Goal: Navigation & Orientation: Find specific page/section

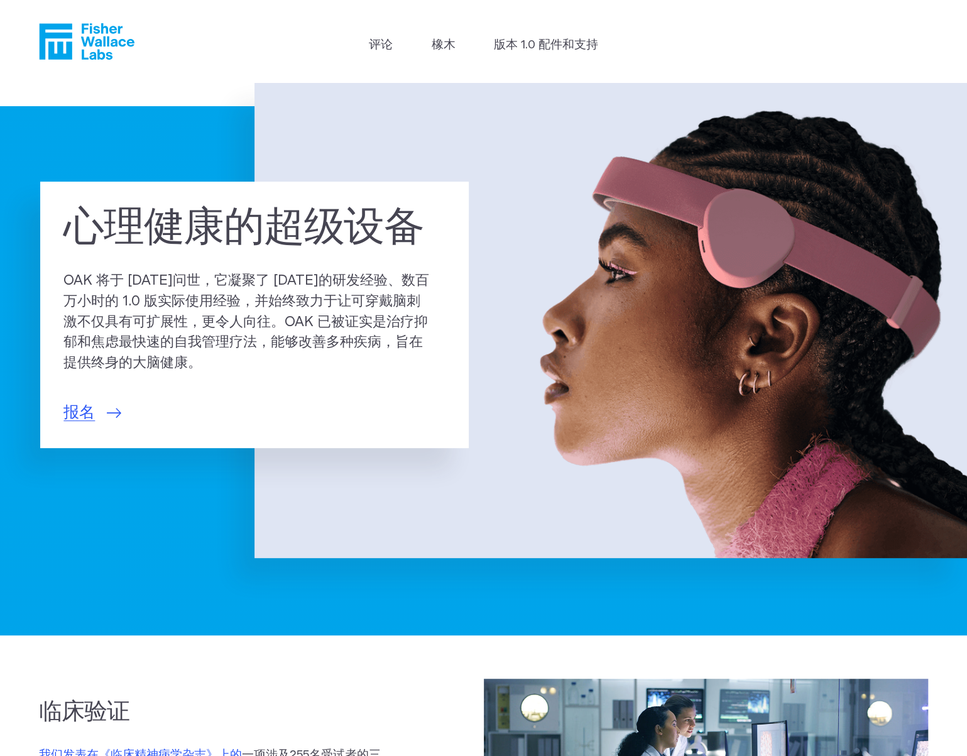
click at [524, 243] on img at bounding box center [610, 320] width 712 height 475
click at [695, 361] on img at bounding box center [610, 320] width 712 height 475
click at [550, 50] on font "版本 1.0 配件和支持" at bounding box center [546, 45] width 104 height 12
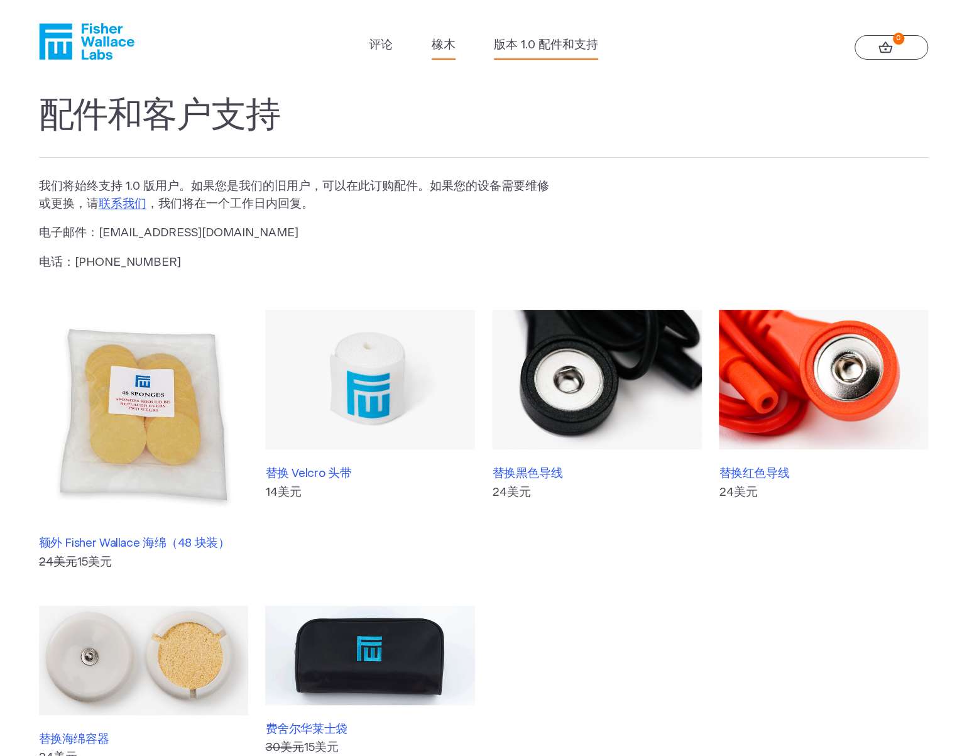
click at [437, 50] on font "橡木" at bounding box center [444, 45] width 24 height 12
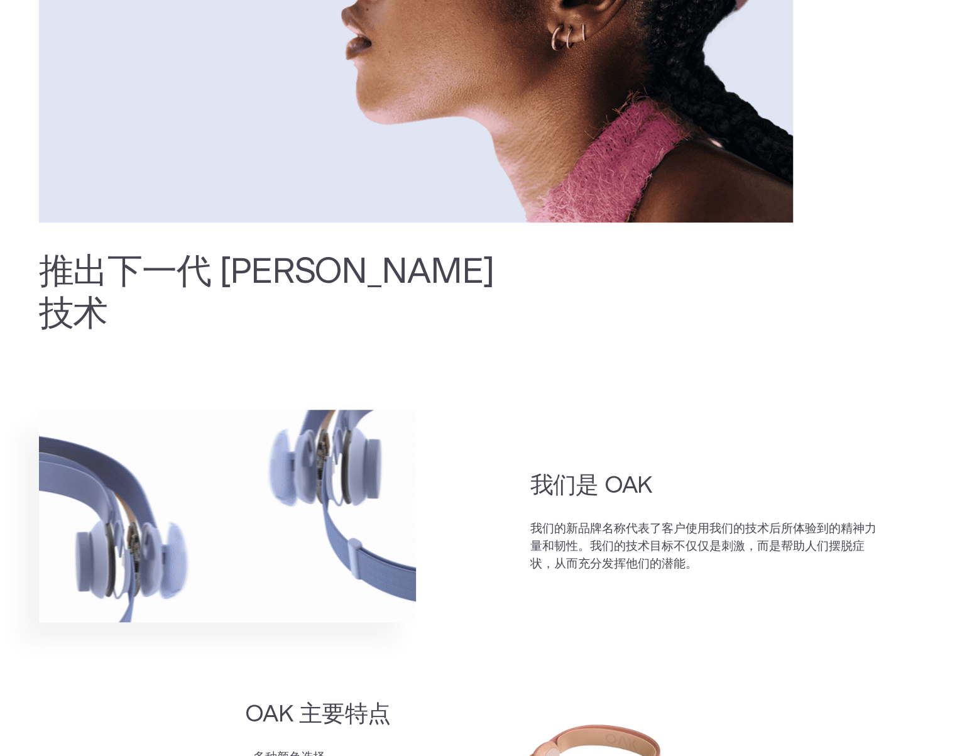
scroll to position [440, 0]
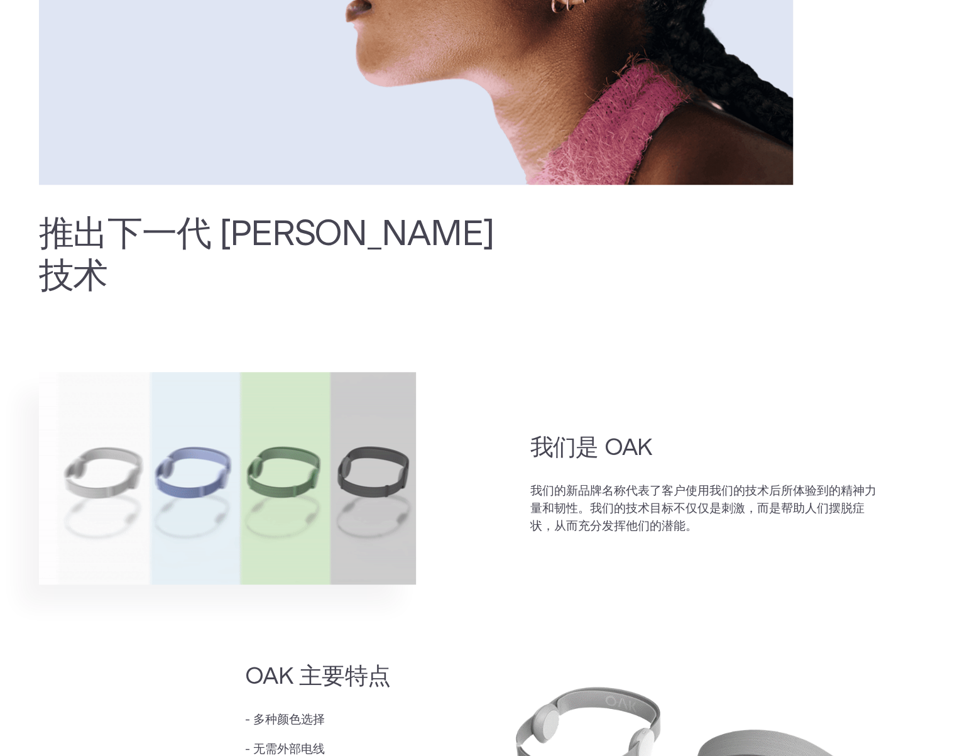
click at [364, 411] on img at bounding box center [227, 478] width 377 height 212
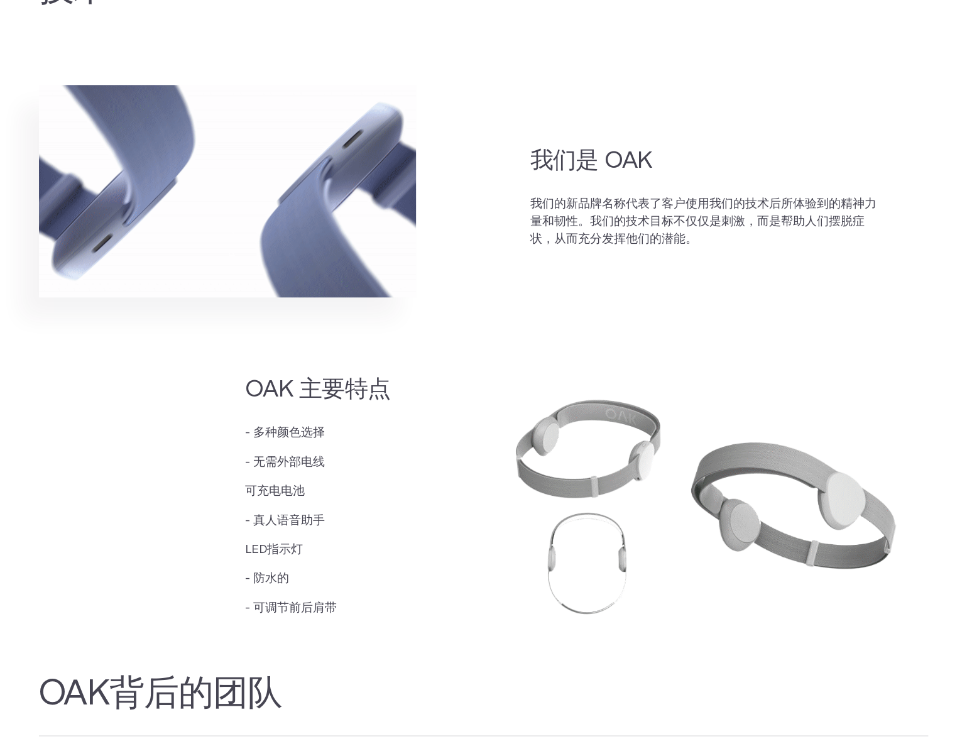
scroll to position [754, 0]
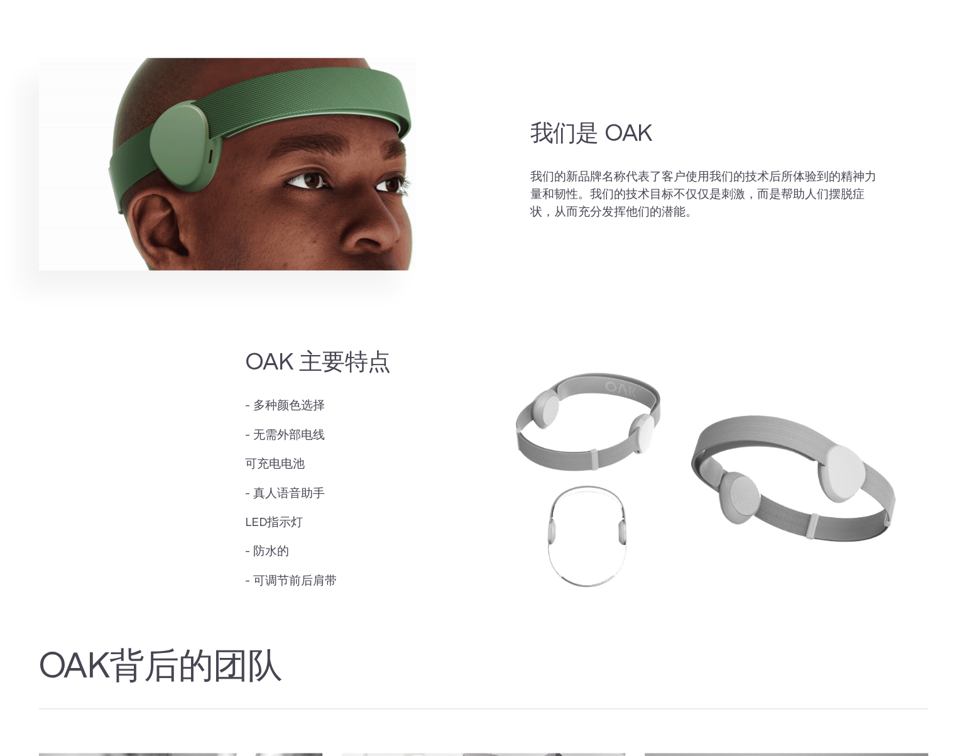
click at [490, 424] on img at bounding box center [706, 474] width 445 height 296
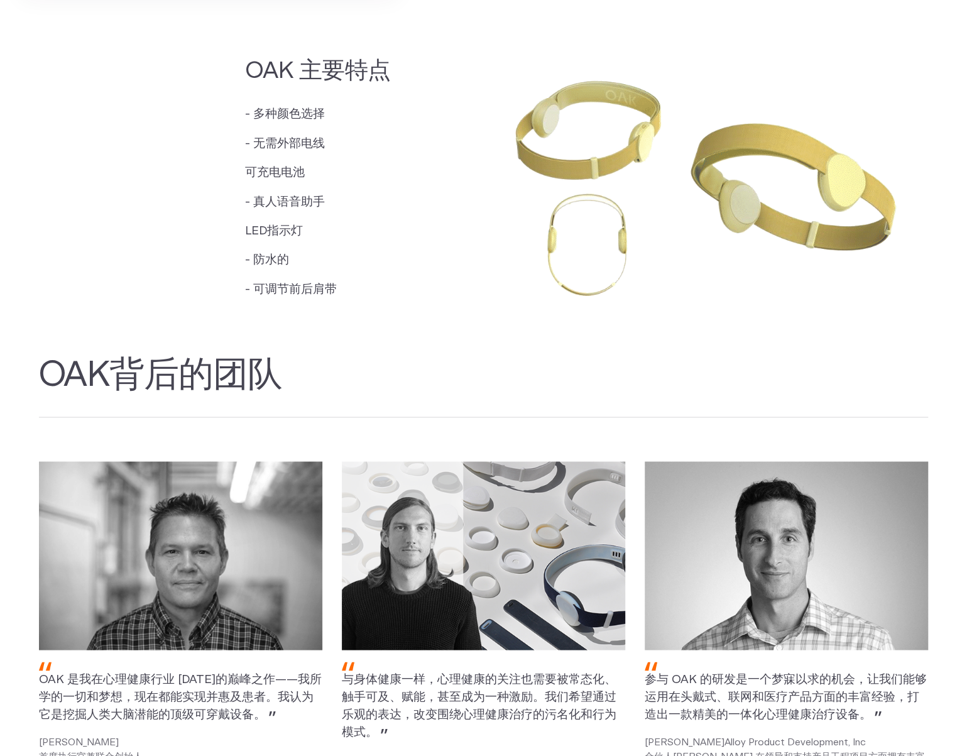
scroll to position [1193, 0]
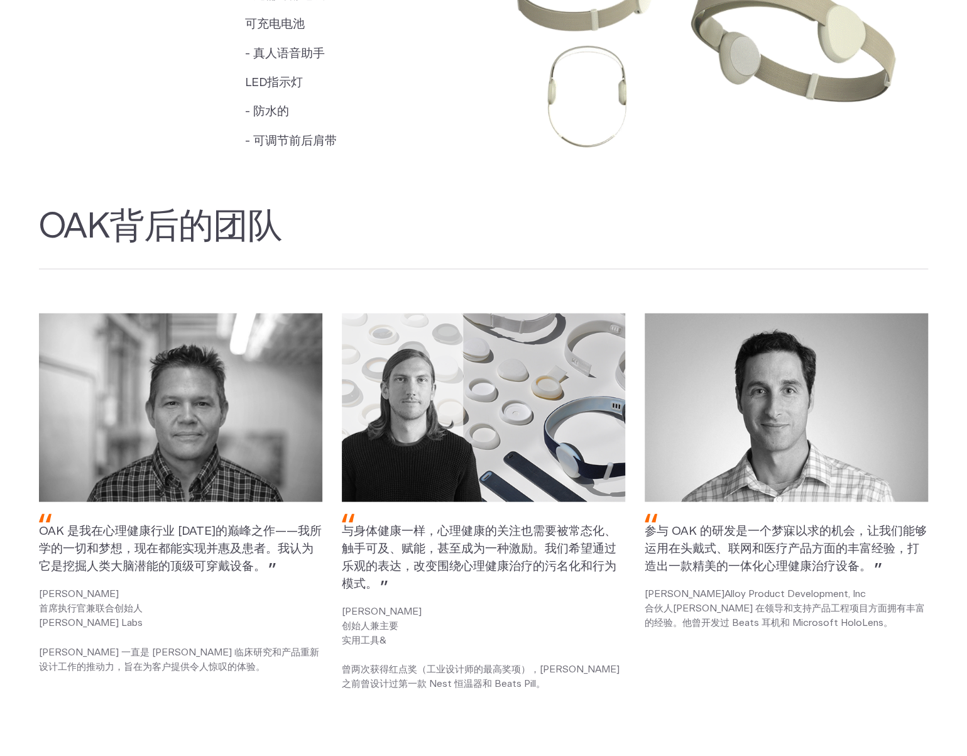
click at [557, 442] on img at bounding box center [483, 407] width 283 height 189
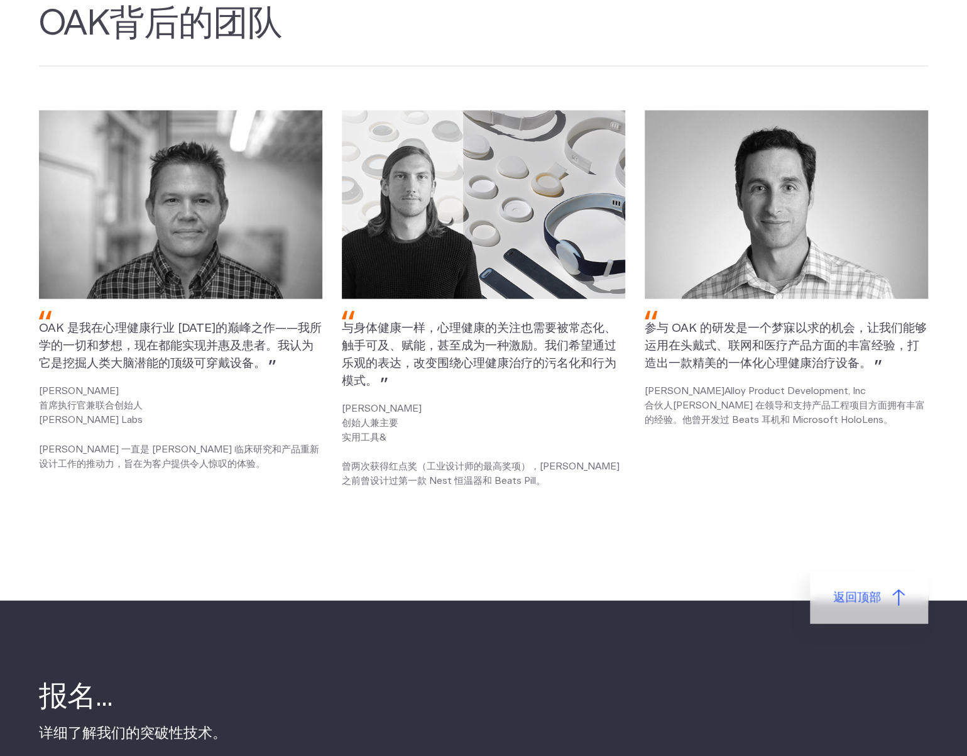
scroll to position [1368, 0]
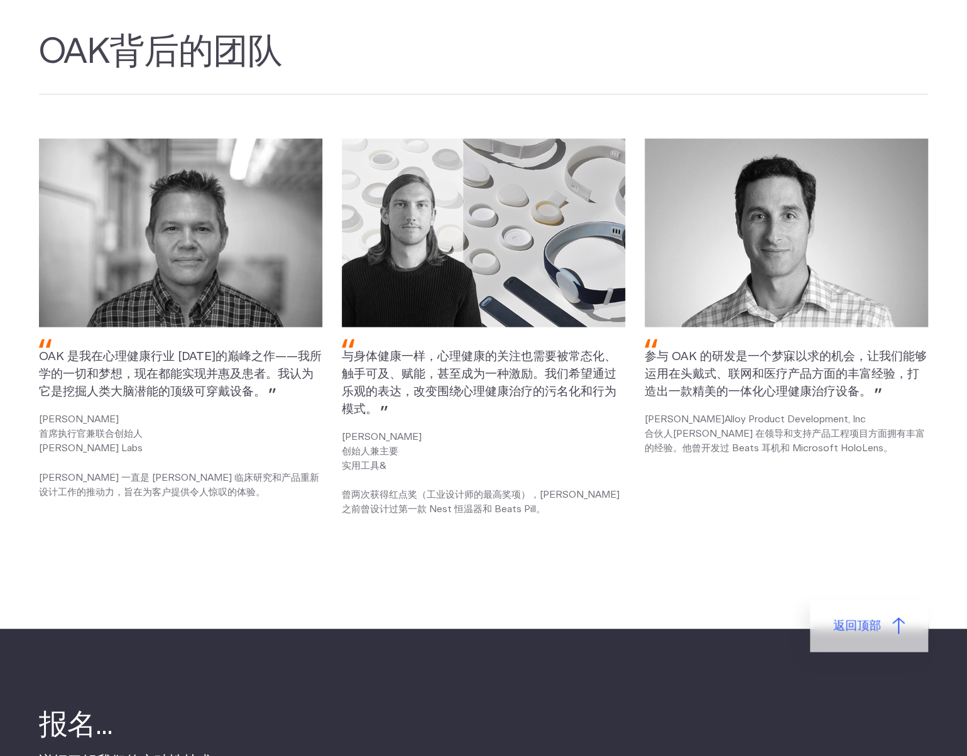
click at [540, 332] on div "与身体健康一样，心理健康的关注也需要被常态化、触手可及、赋能，甚至成为一种激励。我们希望通过乐观的表达，改变围绕心理健康治疗的污名化和行为模式。 [PERSO…" at bounding box center [483, 333] width 283 height 390
click at [530, 291] on img at bounding box center [483, 232] width 283 height 189
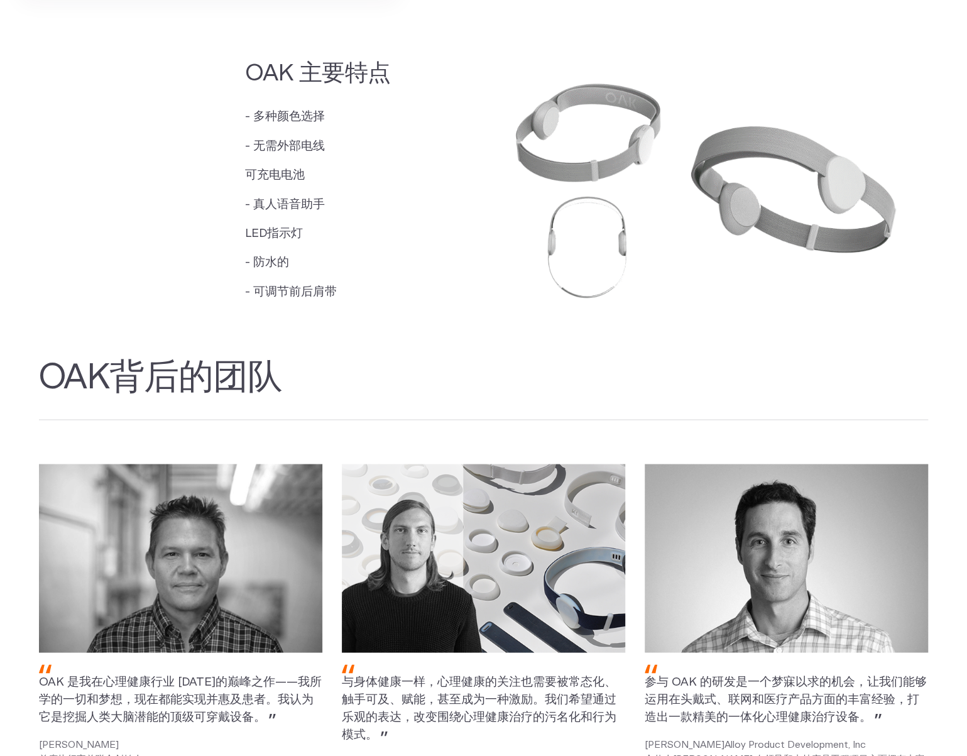
scroll to position [991, 0]
